Goal: Check status: Check status

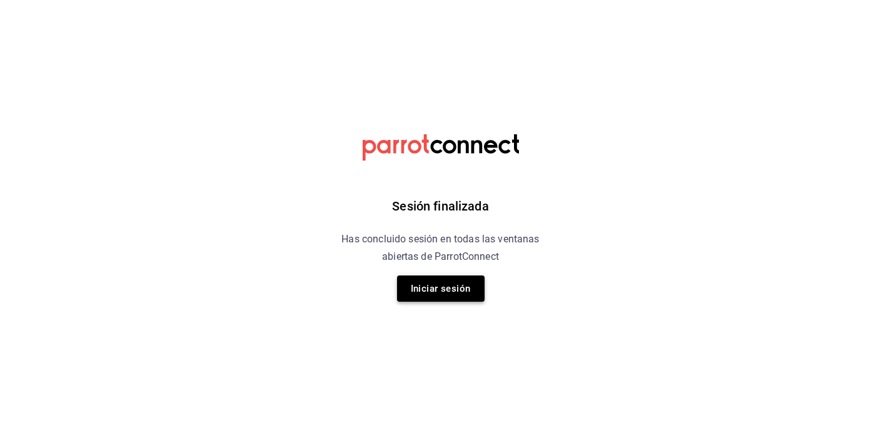
click at [461, 288] on button "Iniciar sesión" at bounding box center [441, 289] width 88 height 26
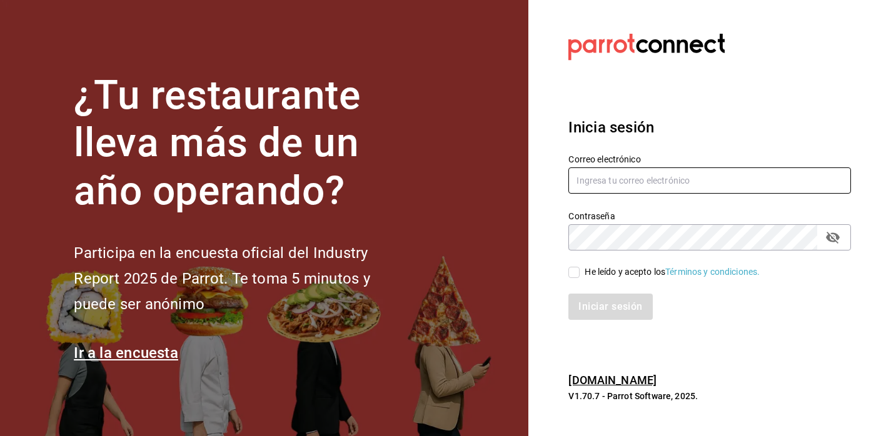
type input "felipecabello.chapa@gmail.com"
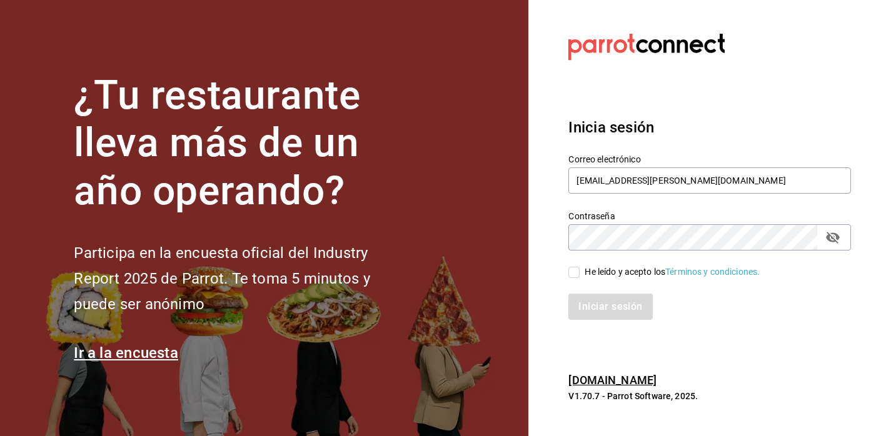
click at [575, 280] on div "Iniciar sesión" at bounding box center [702, 299] width 298 height 41
click at [575, 271] on input "He leído y acepto los Términos y condiciones." at bounding box center [573, 272] width 11 height 11
checkbox input "true"
click at [583, 305] on button "Iniciar sesión" at bounding box center [610, 307] width 85 height 26
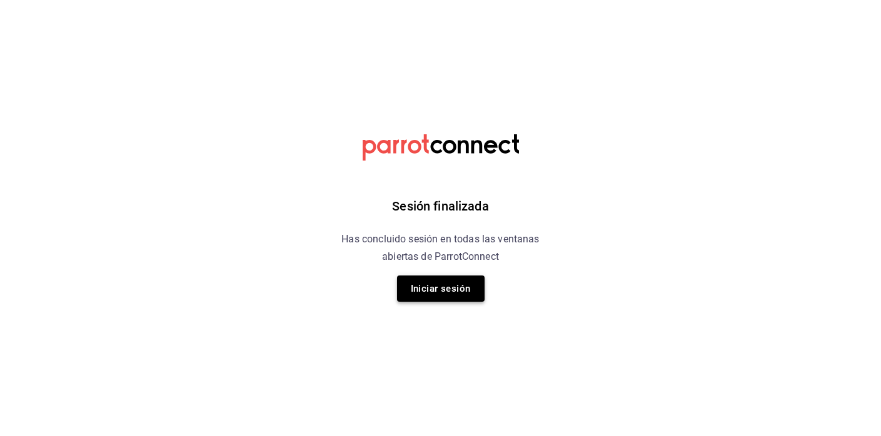
click at [470, 295] on button "Iniciar sesión" at bounding box center [441, 289] width 88 height 26
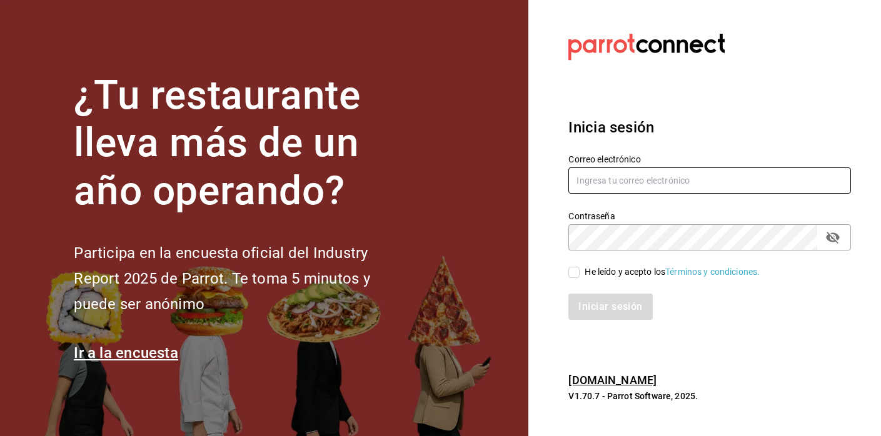
type input "felipecabello.chapa@gmail.com"
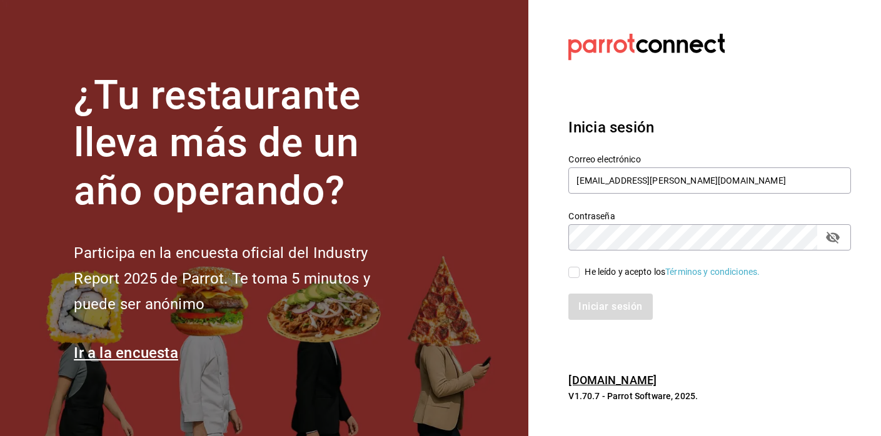
click at [575, 272] on input "He leído y acepto los Términos y condiciones." at bounding box center [573, 272] width 11 height 11
checkbox input "true"
click at [572, 308] on button "Iniciar sesión" at bounding box center [610, 307] width 85 height 26
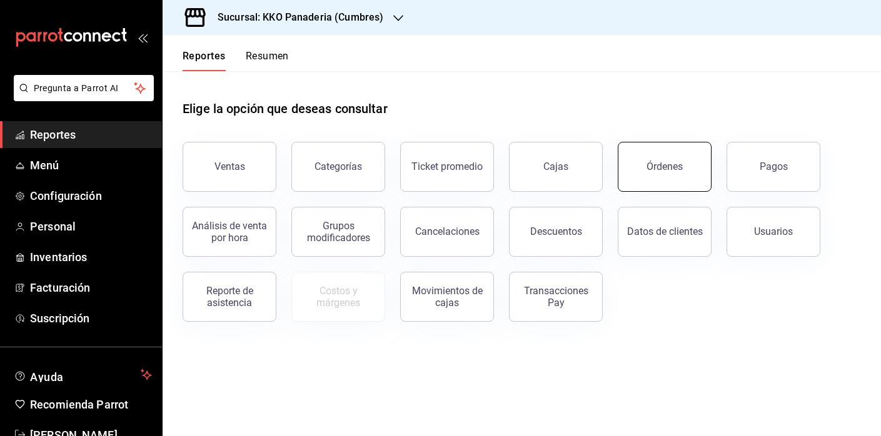
click at [656, 168] on div "Órdenes" at bounding box center [665, 167] width 36 height 12
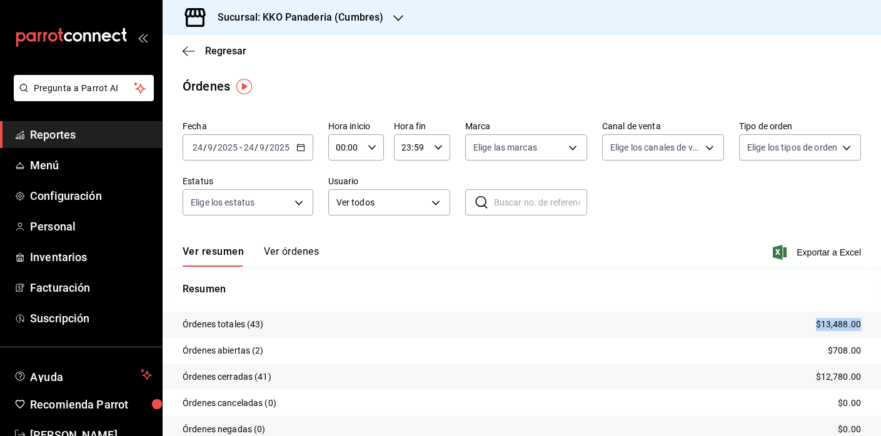
drag, startPoint x: 815, startPoint y: 321, endPoint x: 880, endPoint y: 326, distance: 65.2
click at [880, 326] on tr "Órdenes totales (43) $13,488.00" at bounding box center [522, 325] width 718 height 26
click at [69, 135] on span "Reportes" at bounding box center [91, 134] width 122 height 17
